Goal: Find specific page/section: Find specific page/section

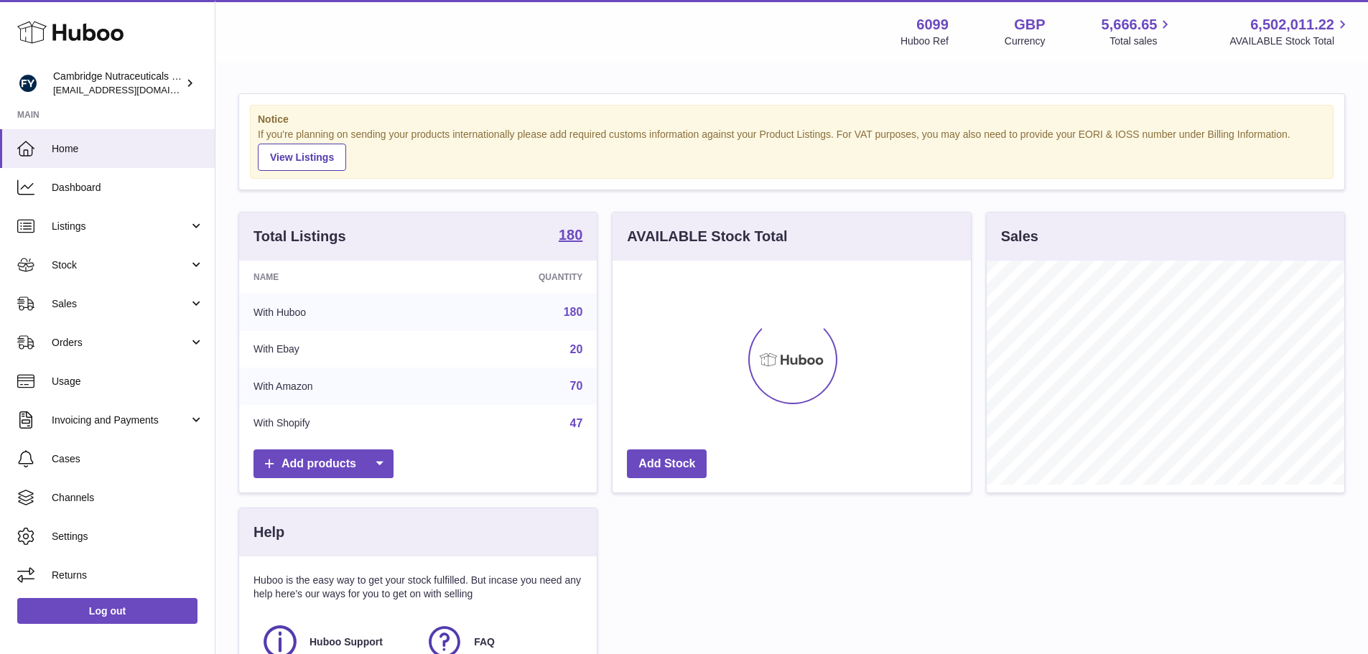
scroll to position [224, 358]
click at [94, 505] on link "Channels" at bounding box center [107, 497] width 215 height 39
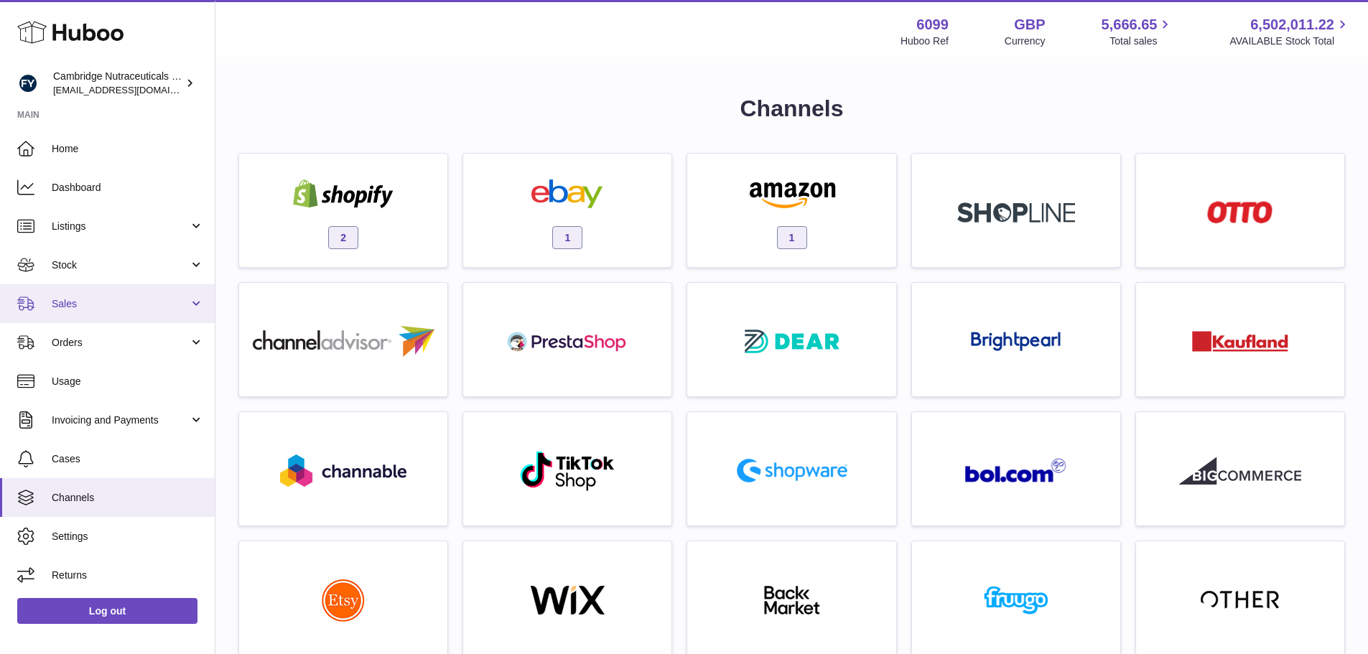
click at [152, 305] on span "Sales" at bounding box center [120, 304] width 137 height 14
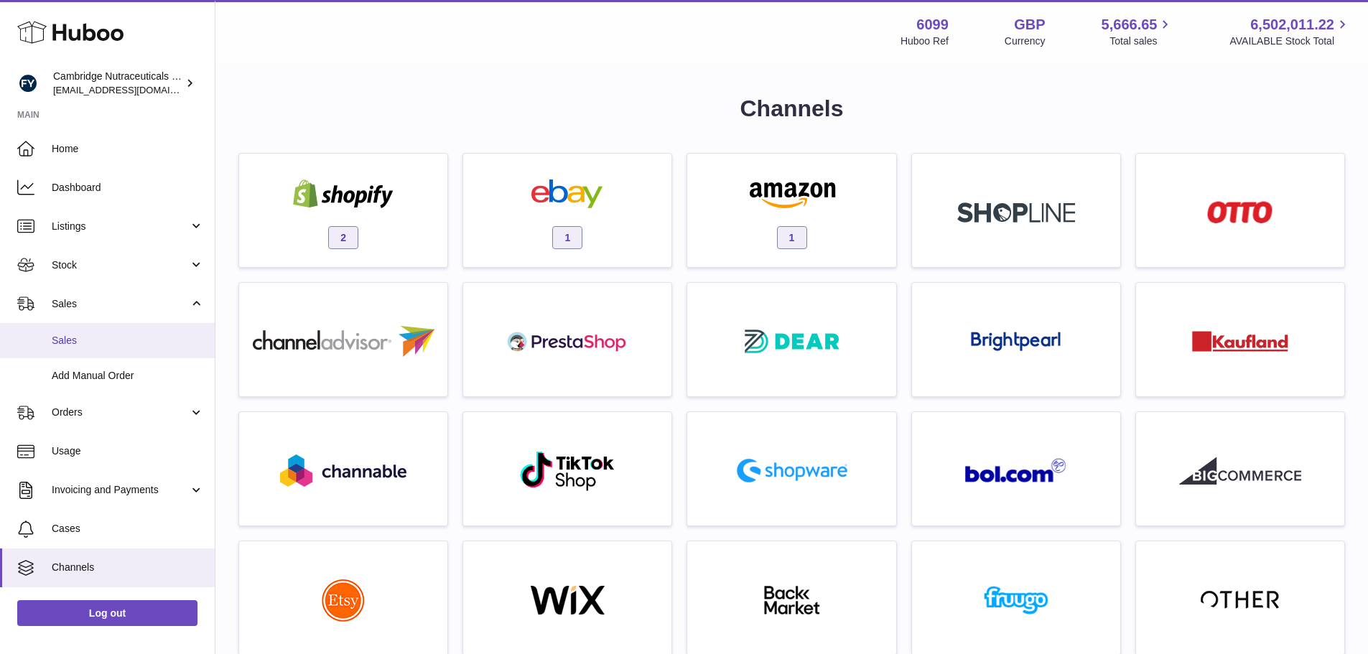
click at [145, 335] on span "Sales" at bounding box center [128, 341] width 152 height 14
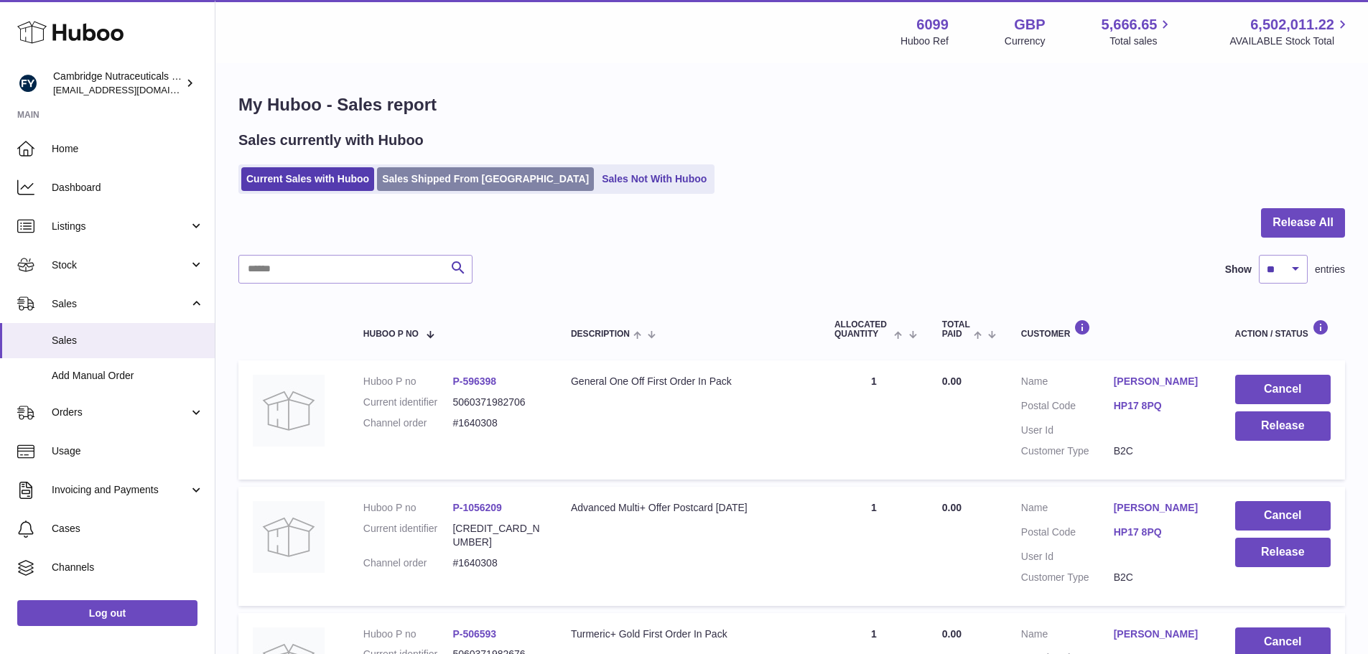
click at [421, 179] on link "Sales Shipped From [GEOGRAPHIC_DATA]" at bounding box center [485, 179] width 217 height 24
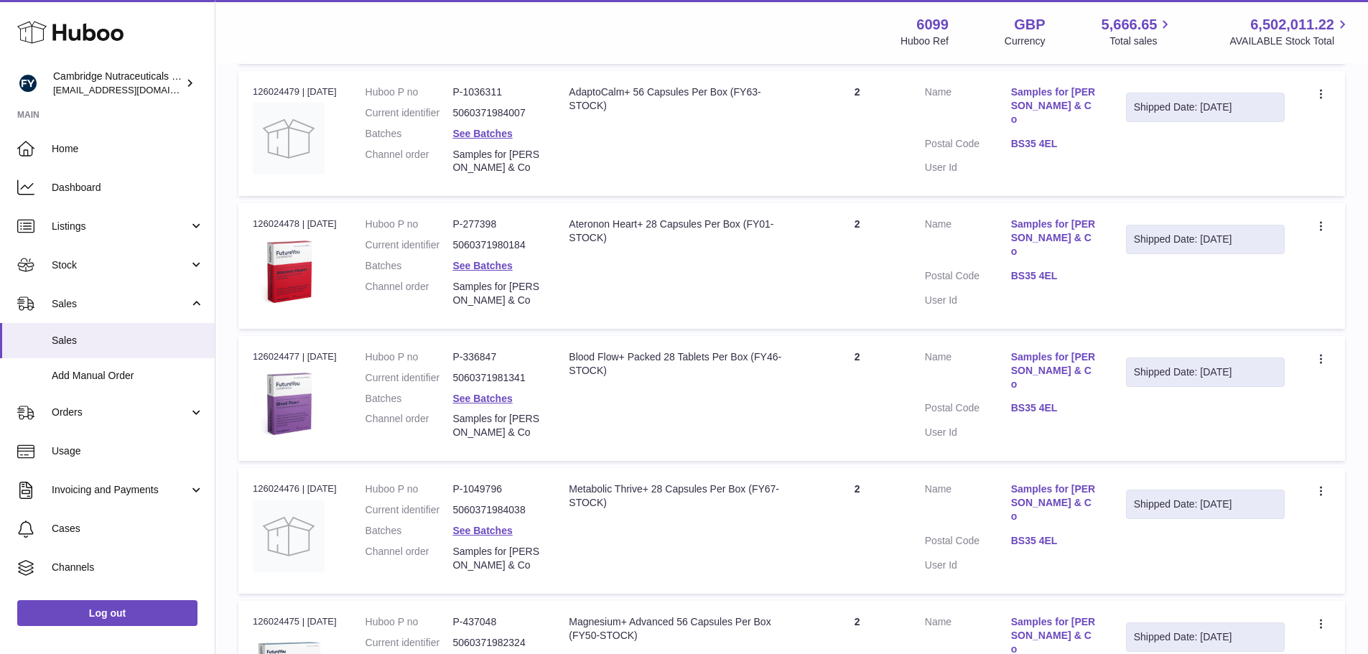
scroll to position [1217, 0]
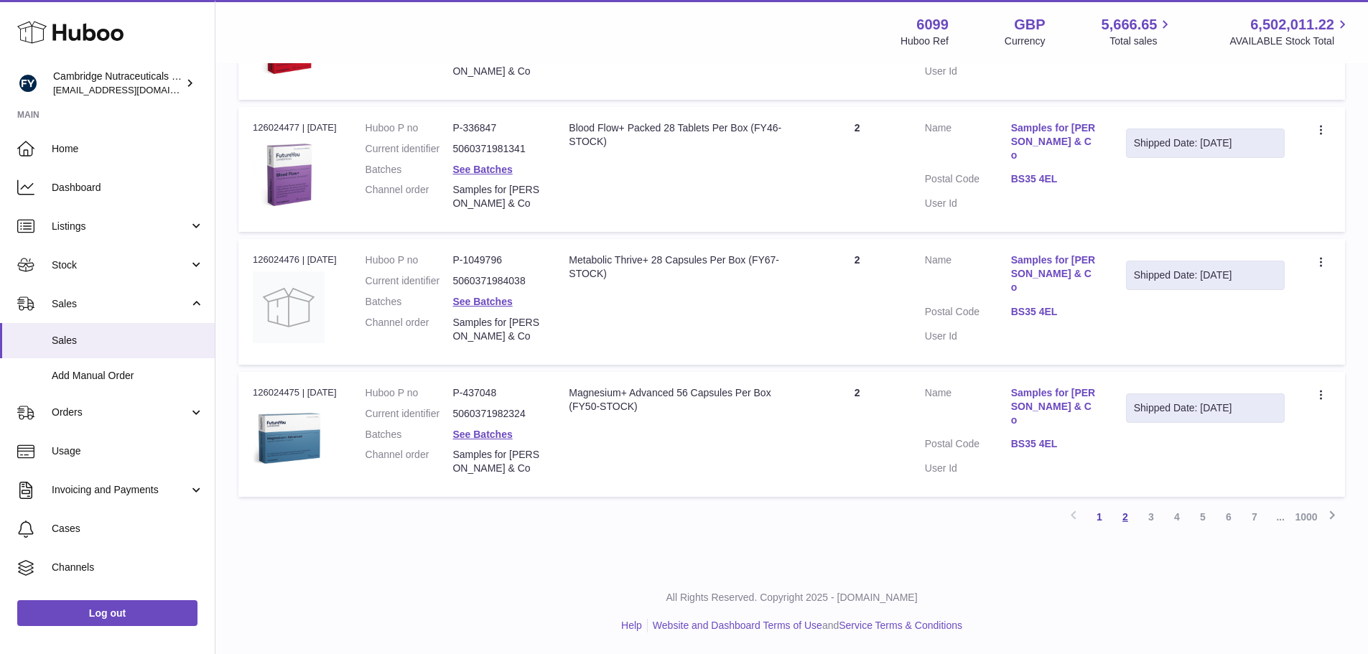
click at [1134, 513] on link "2" at bounding box center [1125, 517] width 26 height 26
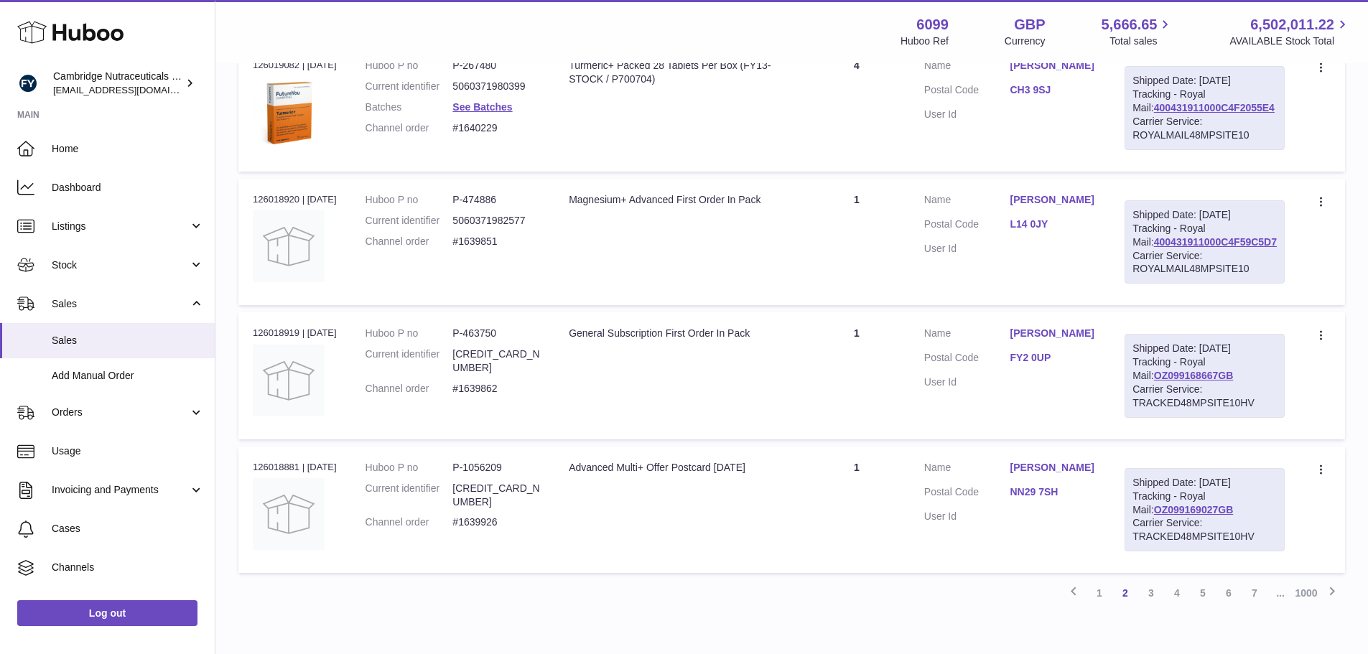
scroll to position [1285, 0]
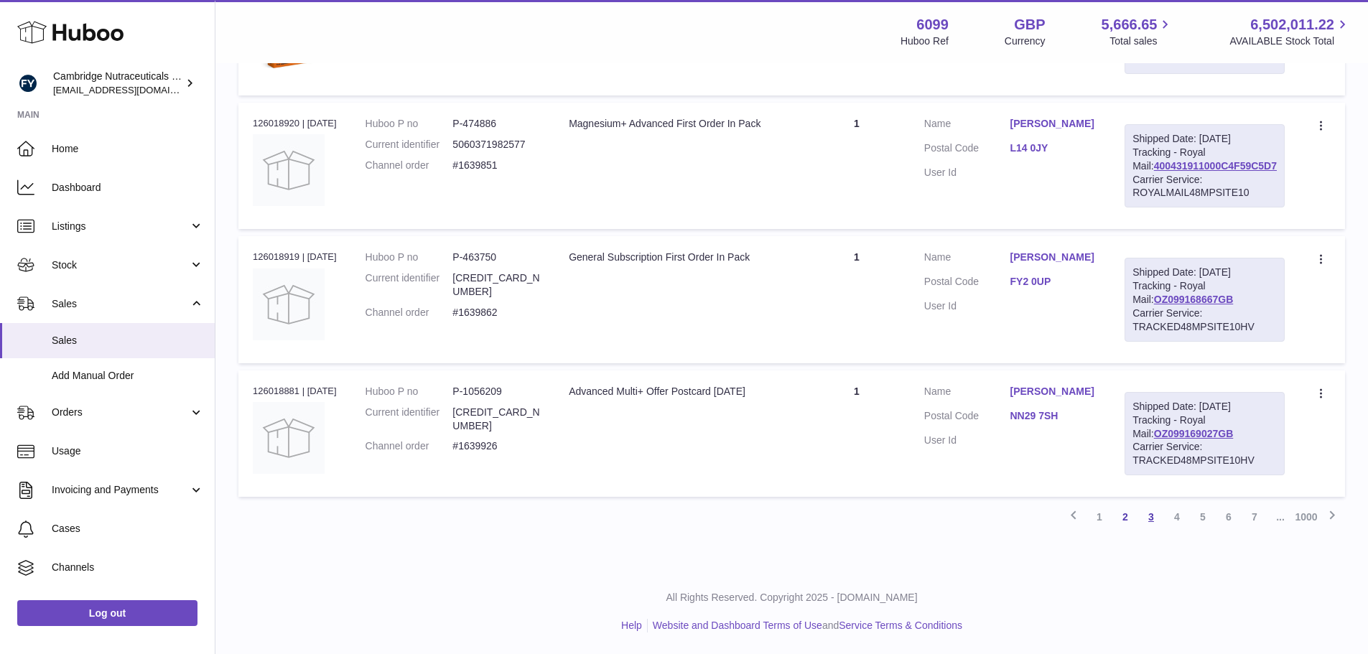
click at [1158, 530] on link "3" at bounding box center [1151, 517] width 26 height 26
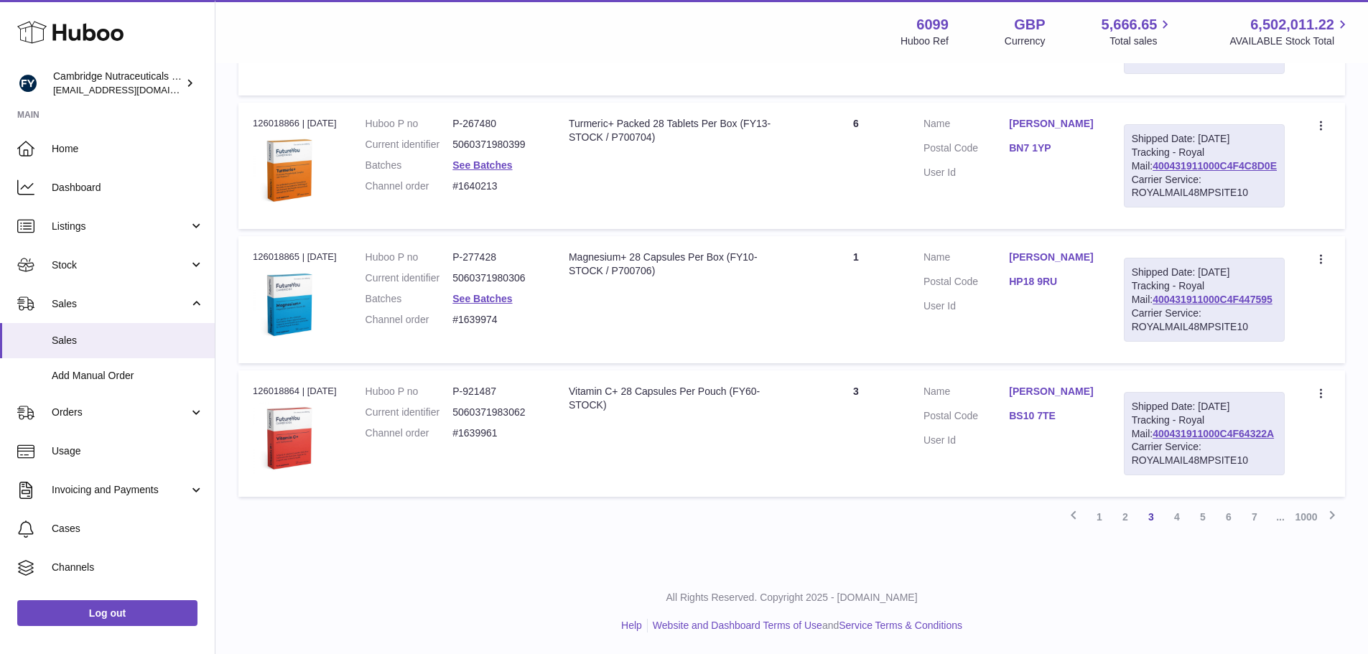
scroll to position [1285, 0]
